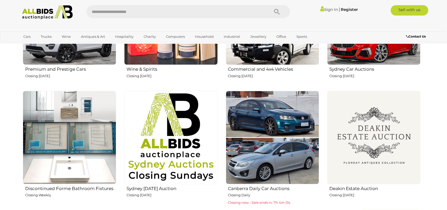
scroll to position [285, 0]
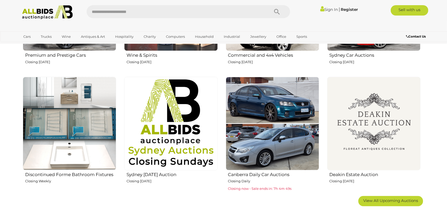
click at [376, 124] on img at bounding box center [373, 123] width 93 height 93
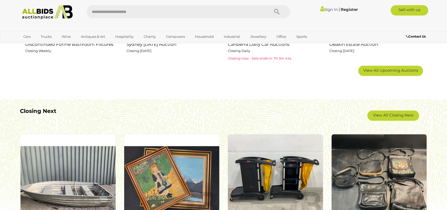
scroll to position [415, 0]
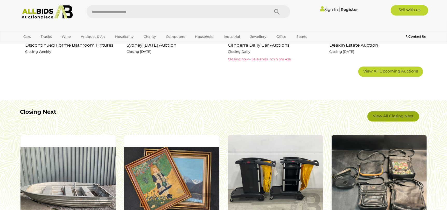
click at [395, 115] on link "View All Closing Next" at bounding box center [393, 116] width 52 height 10
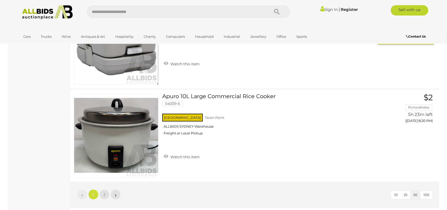
scroll to position [4563, 0]
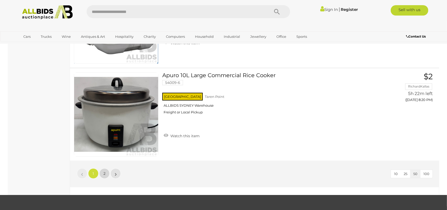
click at [104, 172] on span "2" at bounding box center [104, 173] width 2 height 5
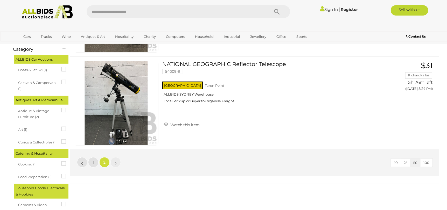
scroll to position [122, 0]
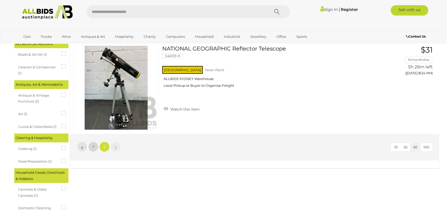
click at [93, 149] on span "1" at bounding box center [93, 147] width 1 height 5
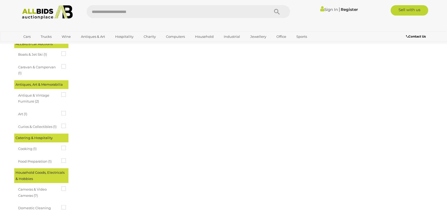
scroll to position [18, 0]
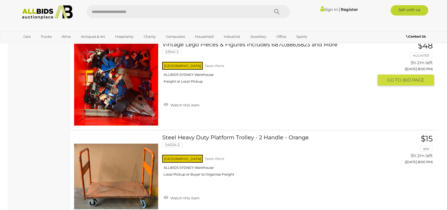
scroll to position [3622, 0]
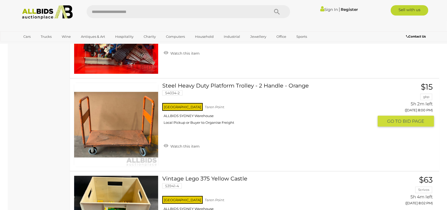
click at [238, 85] on link "Steel Heavy Duty Platform Trolley - 2 Handle - Orange 54034-2 NSW Taren Point" at bounding box center [270, 106] width 208 height 46
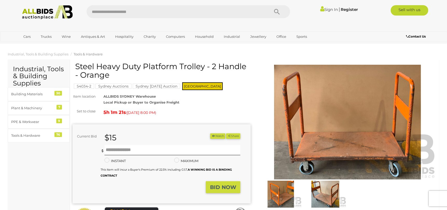
click at [330, 189] on img at bounding box center [325, 194] width 42 height 27
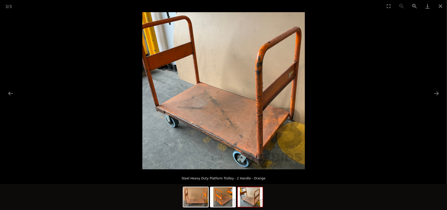
click at [254, 197] on img at bounding box center [250, 197] width 25 height 20
click at [221, 200] on img at bounding box center [223, 197] width 25 height 20
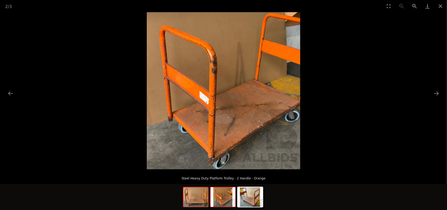
click at [198, 200] on img at bounding box center [195, 197] width 25 height 20
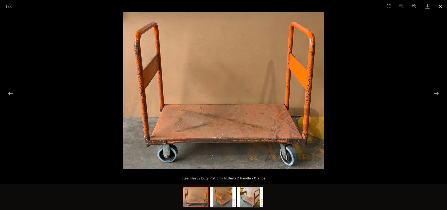
click at [441, 6] on button "Close gallery" at bounding box center [440, 6] width 13 height 12
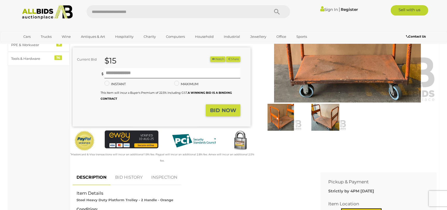
scroll to position [78, 0]
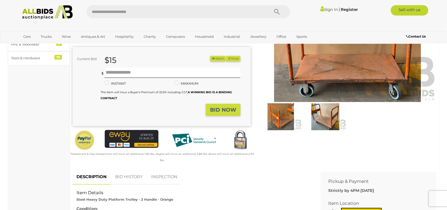
click at [131, 173] on link "BID HISTORY" at bounding box center [128, 177] width 35 height 15
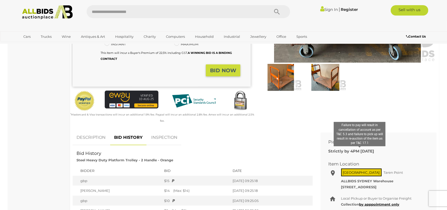
scroll to position [129, 0]
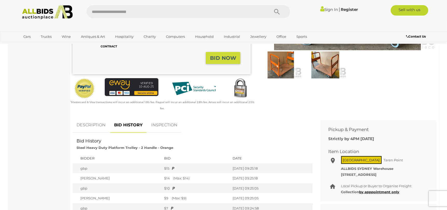
click at [100, 119] on link "DESCRIPTION" at bounding box center [91, 125] width 37 height 15
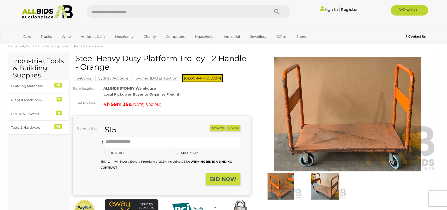
scroll to position [0, 0]
